Goal: Book appointment/travel/reservation

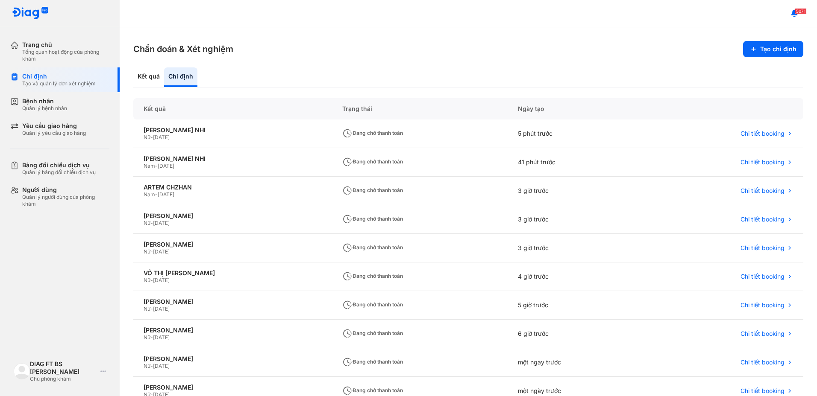
click at [41, 103] on div "Bệnh nhân" at bounding box center [44, 101] width 45 height 8
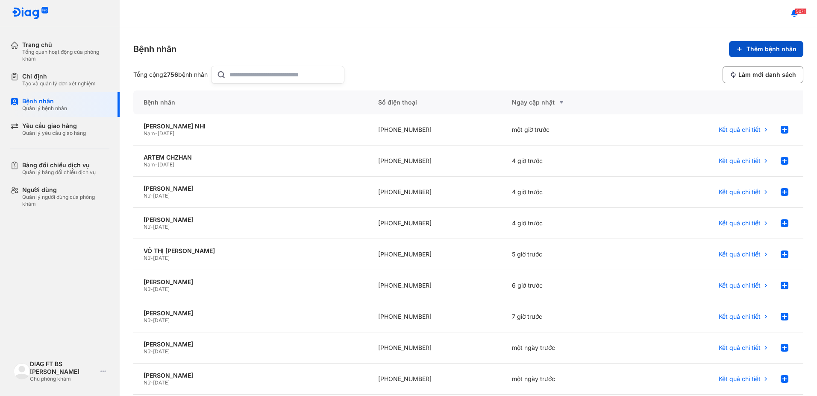
click at [771, 50] on span "Thêm bệnh nhân" at bounding box center [771, 49] width 50 height 8
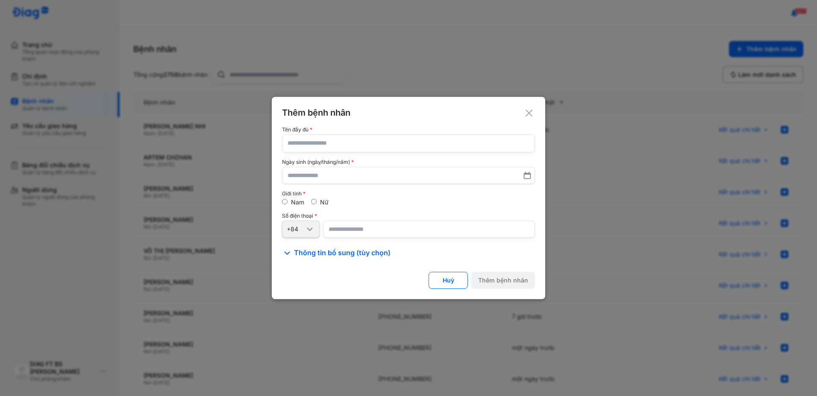
click at [362, 145] on input "text" at bounding box center [408, 143] width 242 height 17
type input "**********"
click at [349, 176] on input "text" at bounding box center [408, 175] width 242 height 15
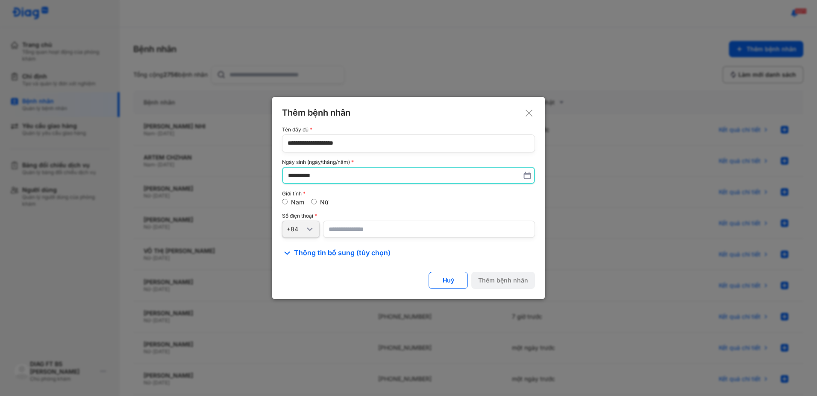
type input "**********"
click at [369, 200] on div "Nam Nữ" at bounding box center [408, 203] width 253 height 8
click at [349, 233] on input "number" at bounding box center [429, 229] width 212 height 17
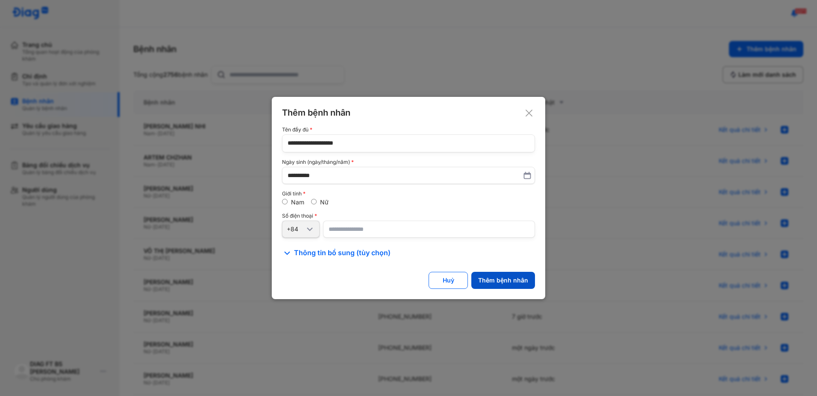
type input "**********"
click at [504, 281] on div "Thêm bệnh nhân" at bounding box center [503, 281] width 50 height 8
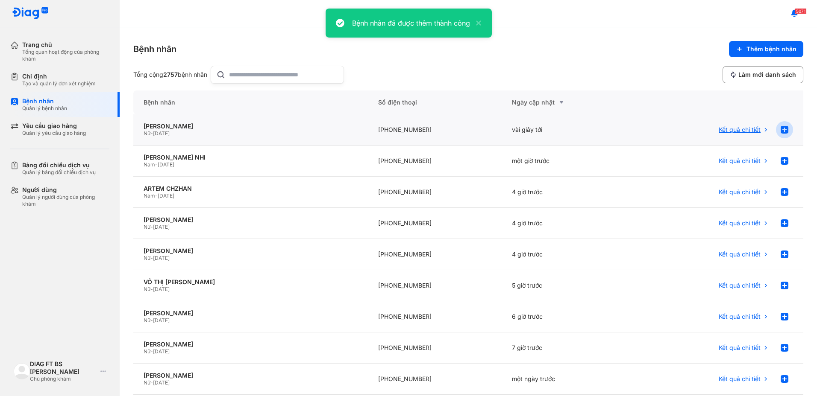
click at [780, 131] on use at bounding box center [784, 130] width 8 height 8
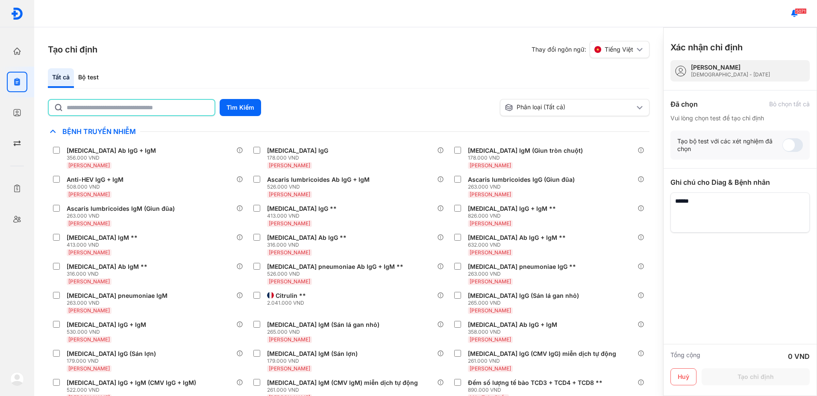
click at [128, 105] on input "text" at bounding box center [138, 107] width 143 height 15
type input "*******"
click at [243, 109] on button "Tìm Kiếm" at bounding box center [240, 107] width 41 height 17
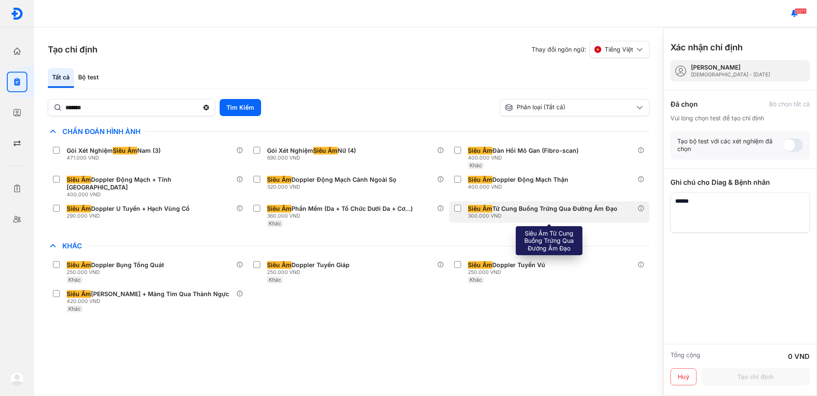
click at [530, 205] on div "Siêu Âm Tử Cung Buồng Trứng Qua Đường Âm Đạo" at bounding box center [542, 209] width 149 height 8
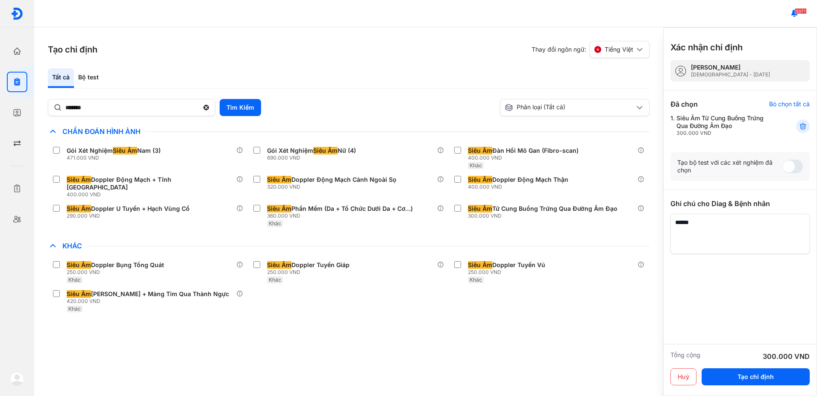
click at [692, 317] on div at bounding box center [739, 305] width 139 height 103
click at [795, 230] on textarea at bounding box center [739, 234] width 139 height 40
click at [697, 227] on textarea at bounding box center [739, 234] width 139 height 40
click at [734, 223] on textarea at bounding box center [739, 234] width 139 height 40
click at [778, 307] on div at bounding box center [739, 305] width 139 height 103
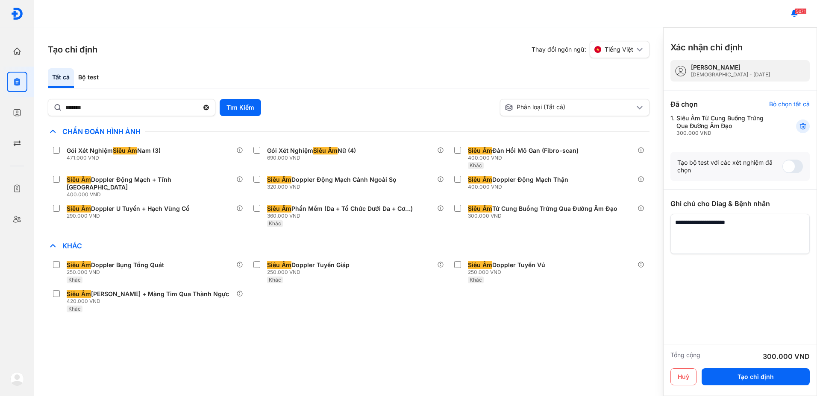
type textarea "**********"
click at [725, 299] on div at bounding box center [739, 305] width 139 height 103
click at [749, 377] on button "Tạo chỉ định" at bounding box center [755, 377] width 108 height 17
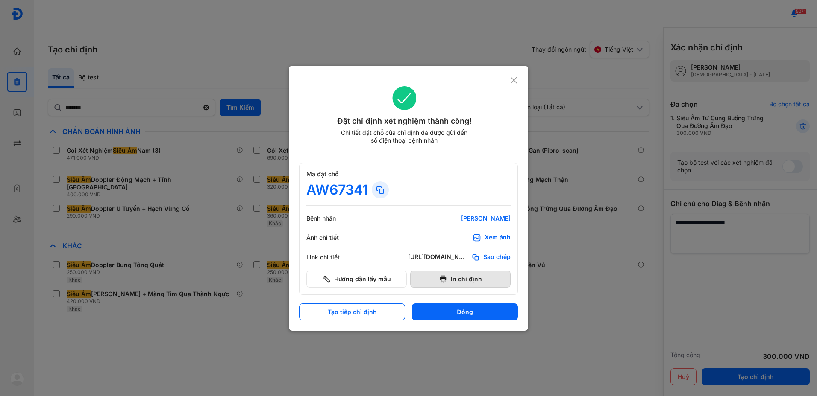
click at [472, 280] on button "In chỉ định" at bounding box center [460, 279] width 100 height 17
click at [266, 382] on div at bounding box center [408, 198] width 817 height 396
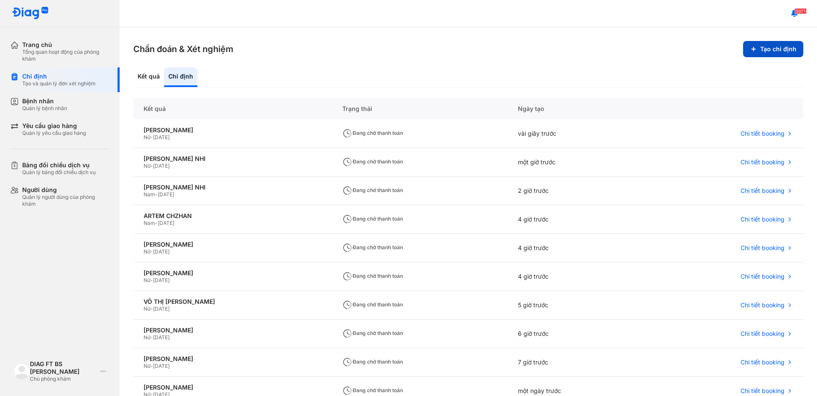
click at [786, 53] on button "Tạo chỉ định" at bounding box center [773, 49] width 60 height 16
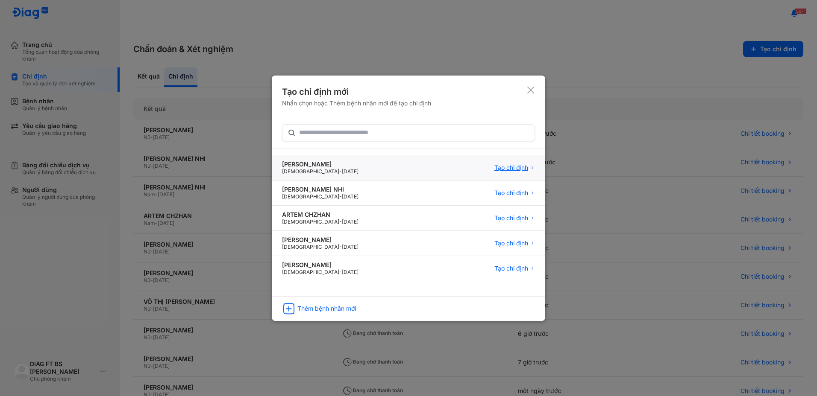
click at [521, 166] on span "Tạo chỉ định" at bounding box center [511, 168] width 34 height 8
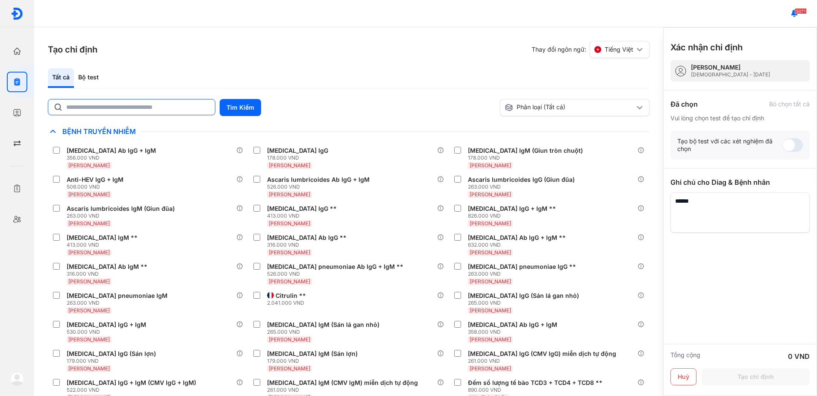
click at [100, 112] on input "text" at bounding box center [138, 107] width 144 height 15
type input "**********"
click at [246, 110] on button "Tìm Kiếm" at bounding box center [240, 107] width 41 height 17
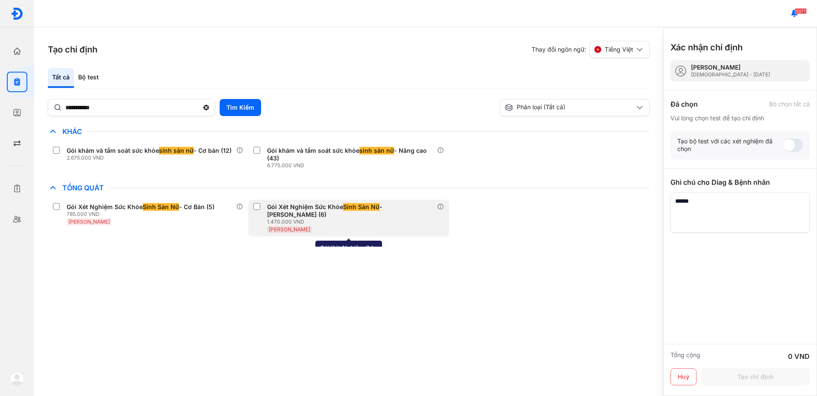
click at [313, 209] on div "Gói Xét Nghiệm Sức Khỏe Sinh Sản Nữ - Nâng Cao (6)" at bounding box center [350, 210] width 166 height 15
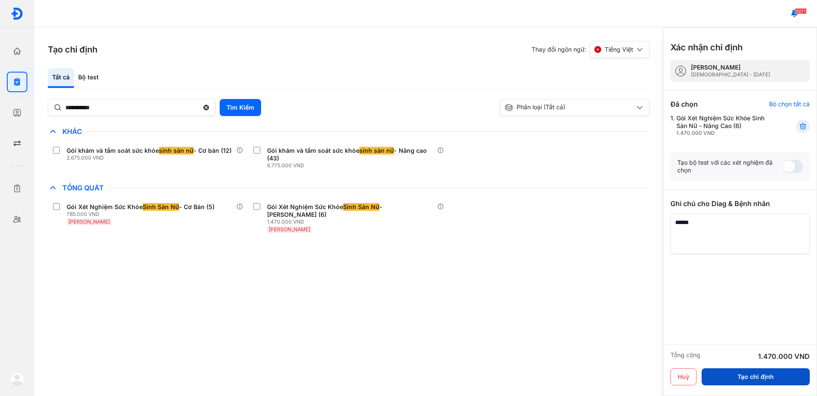
click at [763, 380] on button "Tạo chỉ định" at bounding box center [755, 377] width 108 height 17
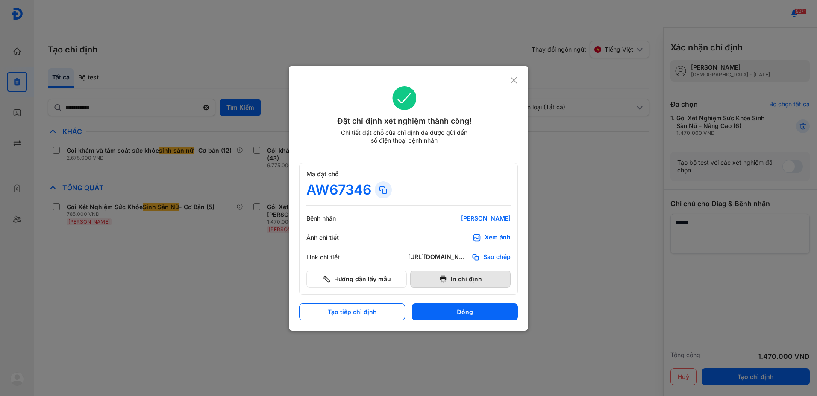
click at [452, 276] on button "In chỉ định" at bounding box center [460, 279] width 100 height 17
click at [447, 311] on button "Đóng" at bounding box center [465, 312] width 106 height 17
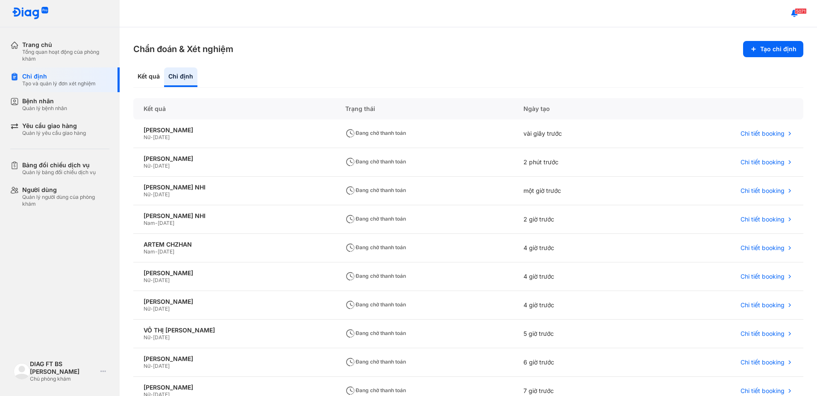
click at [456, 55] on section "Chẩn đoán & Xét nghiệm Tạo chỉ định" at bounding box center [468, 49] width 670 height 16
